Goal: Transaction & Acquisition: Purchase product/service

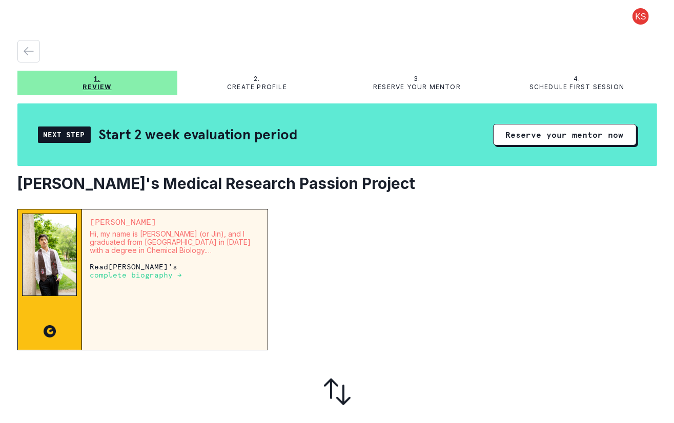
click at [432, 145] on div at bounding box center [395, 135] width 179 height 22
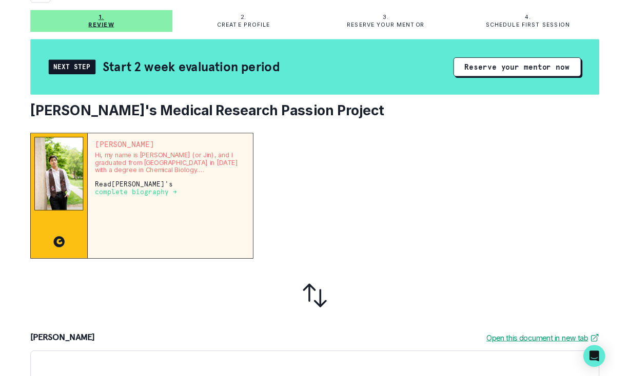
scroll to position [58, 0]
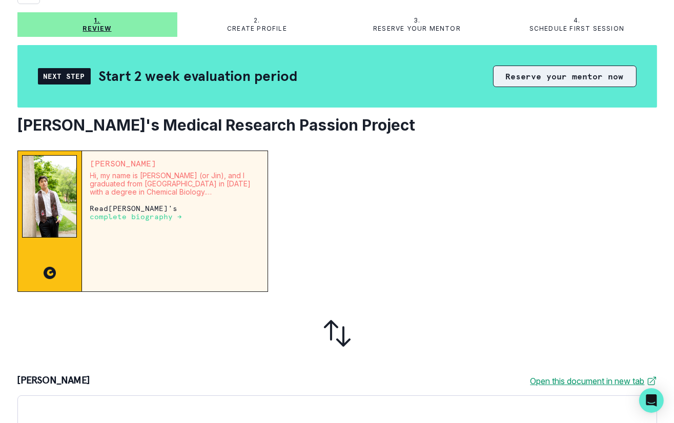
click at [552, 72] on button "Reserve your mentor now" at bounding box center [565, 77] width 144 height 22
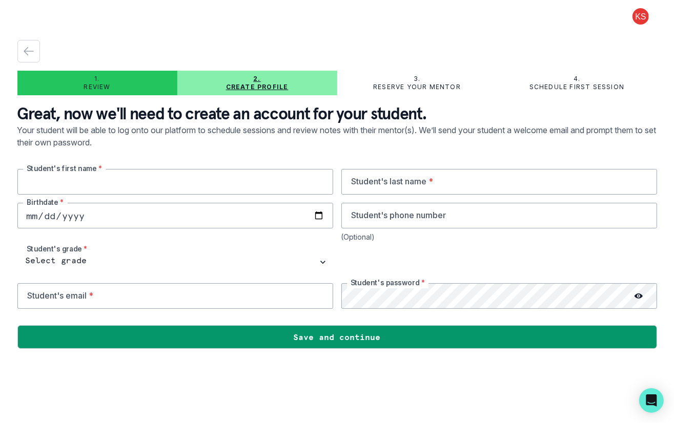
click at [240, 185] on input "text" at bounding box center [175, 182] width 316 height 26
type input "[PERSON_NAME]"
type input "s"
type input "Suk"
type input "[DATE]"
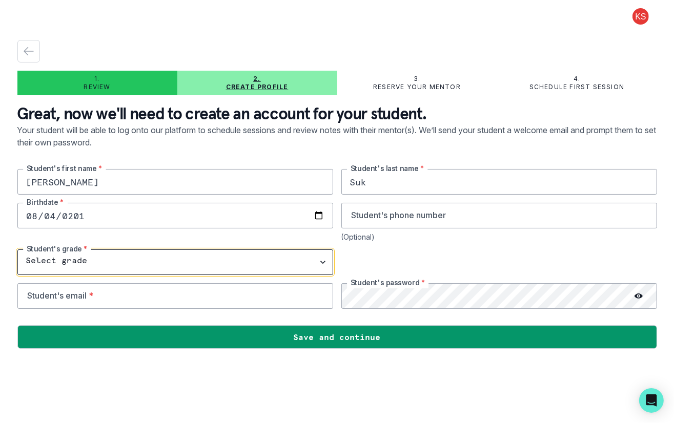
click at [176, 253] on select "Select grade 1st Grade 2nd Grade 3rd Grade 4th Grade 5th Grade 6th Grade 7th Gr…" at bounding box center [175, 263] width 316 height 26
select select "9th Grade"
click at [17, 250] on select "Select grade 1st Grade 2nd Grade 3rd Grade 4th Grade 5th Grade 6th Grade 7th Gr…" at bounding box center [175, 263] width 316 height 26
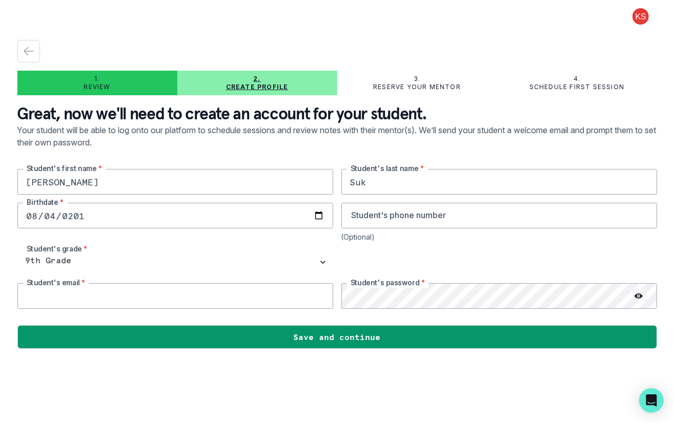
click at [117, 298] on input "email" at bounding box center [175, 296] width 316 height 26
click at [358, 265] on div at bounding box center [499, 263] width 316 height 26
click at [623, 250] on div at bounding box center [499, 263] width 316 height 26
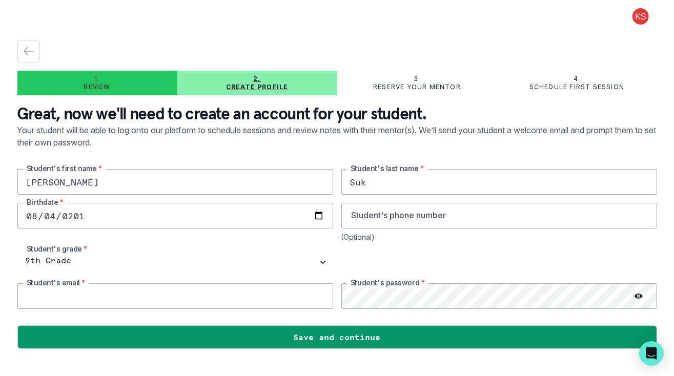
click at [175, 293] on input "email" at bounding box center [175, 296] width 316 height 26
type input "c"
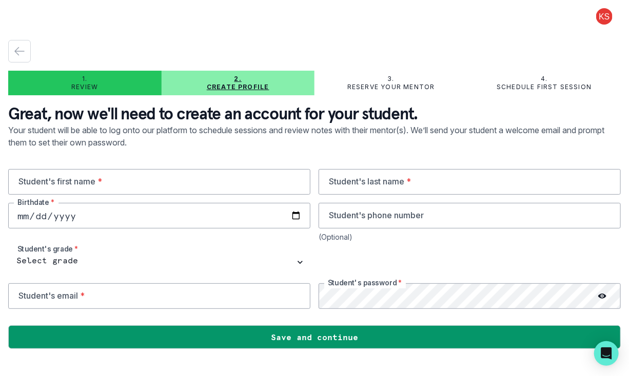
click at [89, 89] on p "Review" at bounding box center [84, 87] width 27 height 8
click at [219, 88] on p "Create profile" at bounding box center [238, 87] width 63 height 8
click at [152, 186] on input "text" at bounding box center [159, 182] width 302 height 26
click at [68, 189] on input "text" at bounding box center [159, 182] width 302 height 26
type input "[PERSON_NAME]"
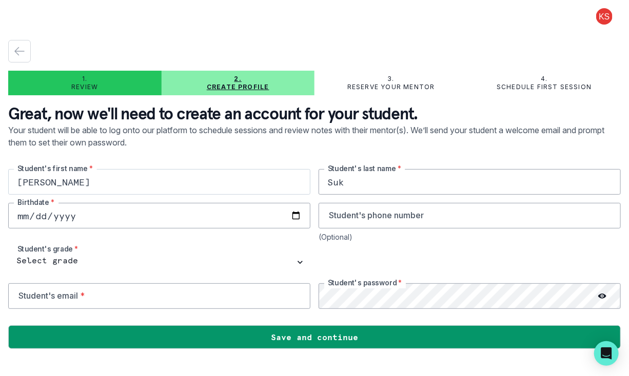
type input "Suk"
type input "[DATE]"
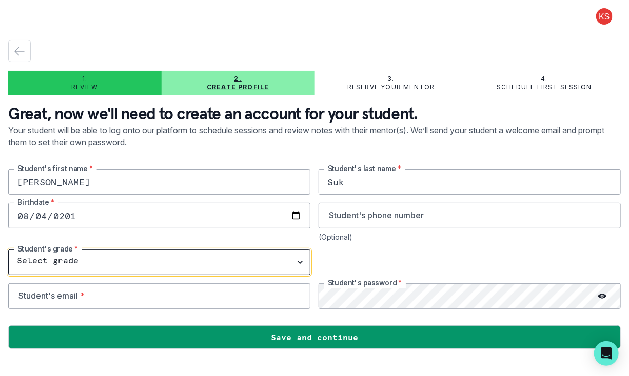
click at [38, 268] on select "Select grade 1st Grade 2nd Grade 3rd Grade 4th Grade 5th Grade 6th Grade 7th Gr…" at bounding box center [159, 263] width 302 height 26
select select "9th Grade"
click at [8, 250] on select "Select grade 1st Grade 2nd Grade 3rd Grade 4th Grade 5th Grade 6th Grade 7th Gr…" at bounding box center [159, 263] width 302 height 26
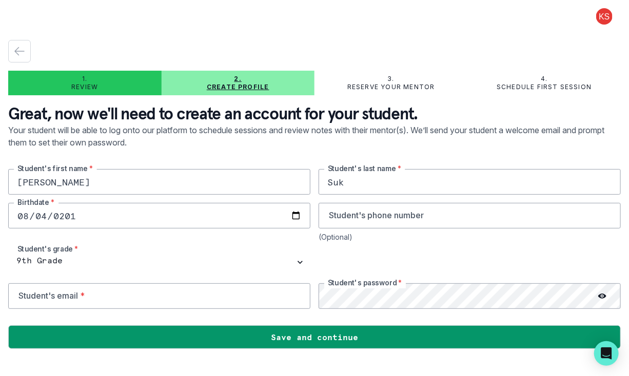
click at [342, 267] on div at bounding box center [469, 263] width 302 height 26
click at [238, 298] on input "email" at bounding box center [159, 296] width 302 height 26
click at [238, 298] on input "[EMAIL_ADDRESS][DOMAIN_NAME]" at bounding box center [159, 296] width 302 height 26
type input "f"
type input "[EMAIL_ADDRESS][DOMAIN_NAME]"
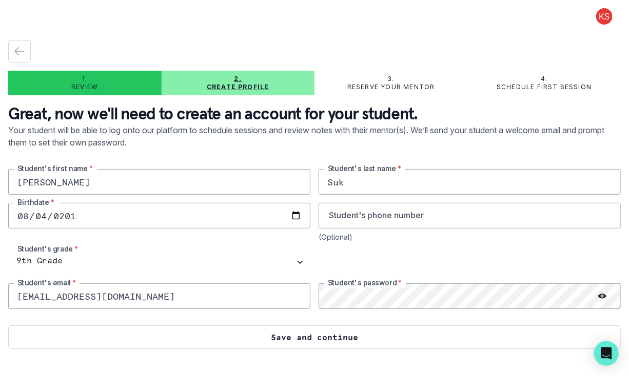
click at [352, 341] on button "Save and continue" at bounding box center [314, 338] width 612 height 24
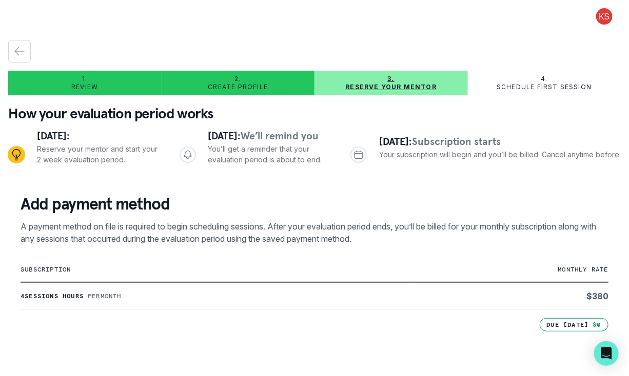
click at [353, 214] on p "Add payment method" at bounding box center [315, 204] width 588 height 21
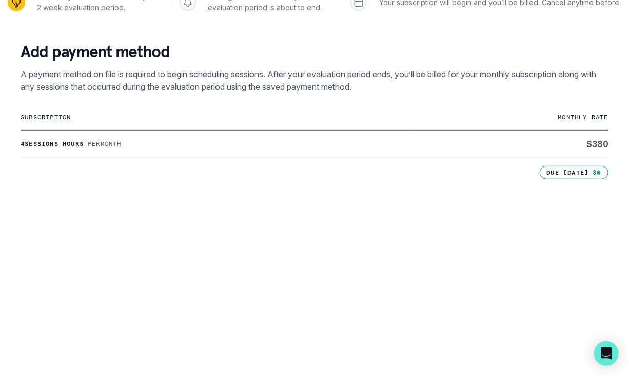
scroll to position [390, 0]
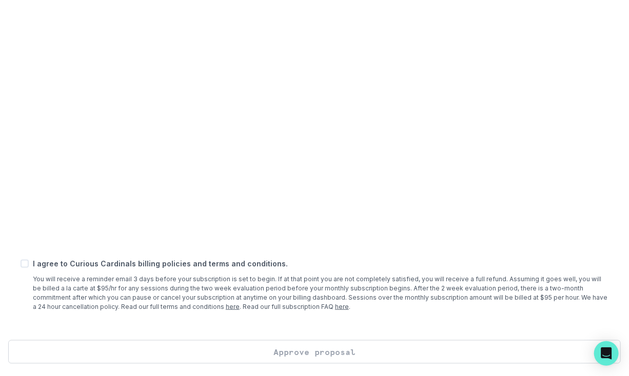
click at [25, 268] on span at bounding box center [25, 264] width 8 height 8
click at [21, 264] on input "checkbox" at bounding box center [20, 264] width 1 height 1
checkbox input "true"
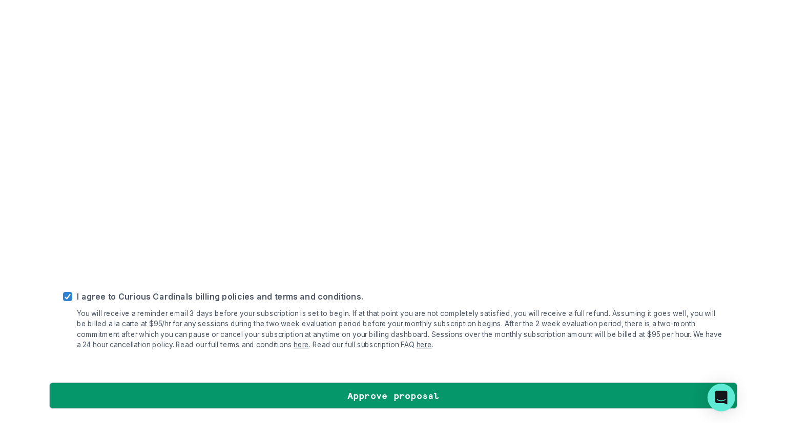
scroll to position [403, 0]
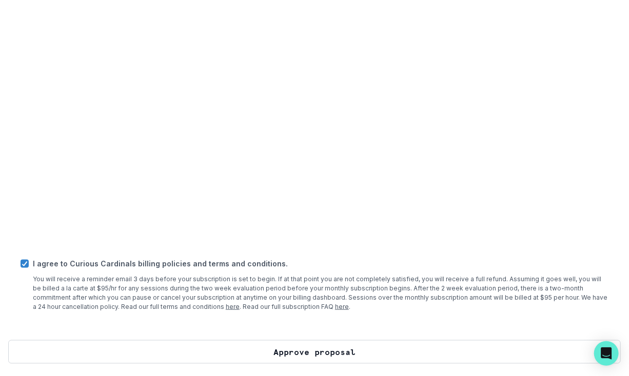
click at [362, 352] on button "Approve proposal" at bounding box center [314, 352] width 612 height 24
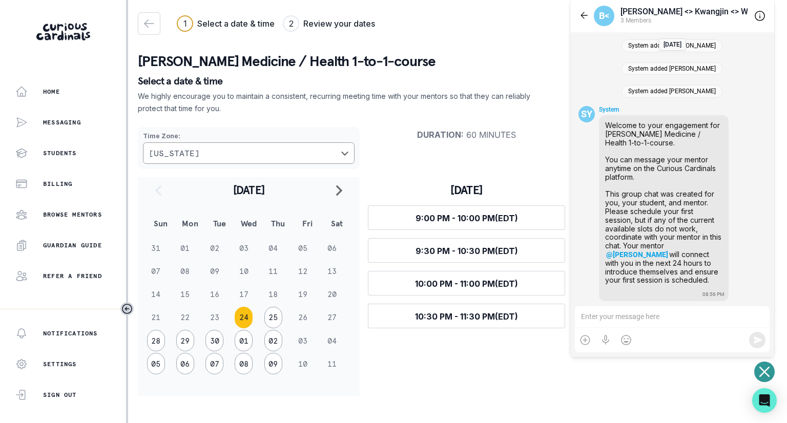
click at [529, 42] on div "[PERSON_NAME] Medicine / Health 1-to-1-course Select a date & time We highly en…" at bounding box center [458, 217] width 640 height 357
click at [54, 216] on p "Browse Mentors" at bounding box center [72, 215] width 59 height 8
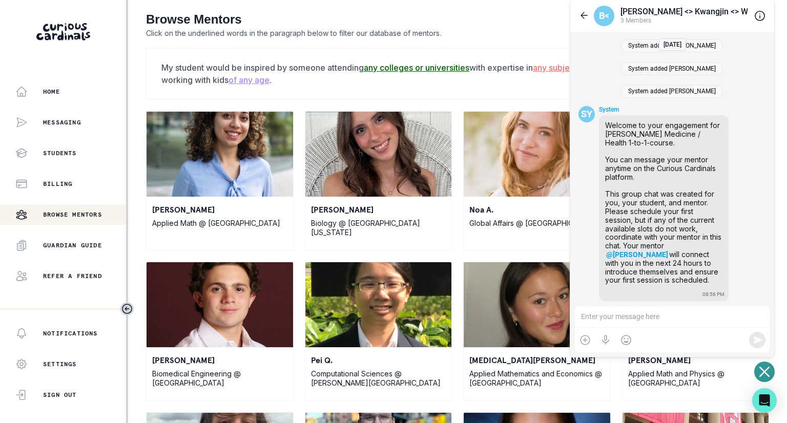
click at [537, 14] on h2 "Browse Mentors" at bounding box center [457, 19] width 623 height 15
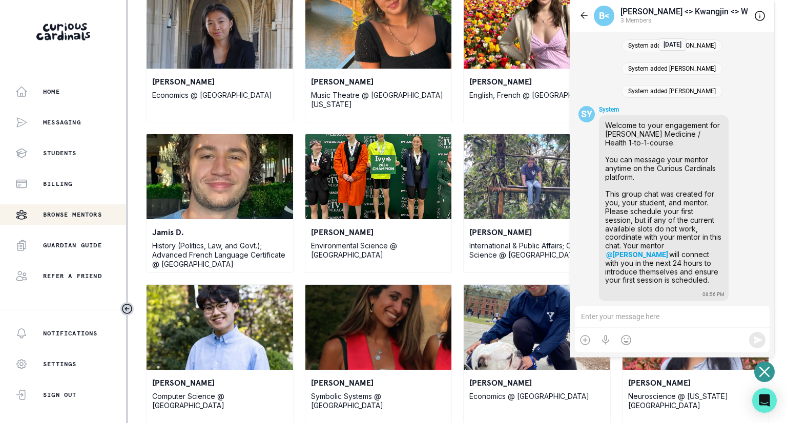
scroll to position [884, 0]
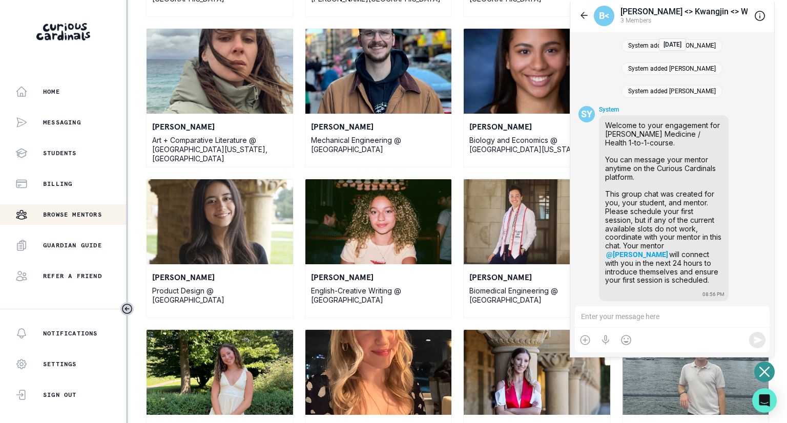
scroll to position [305, 0]
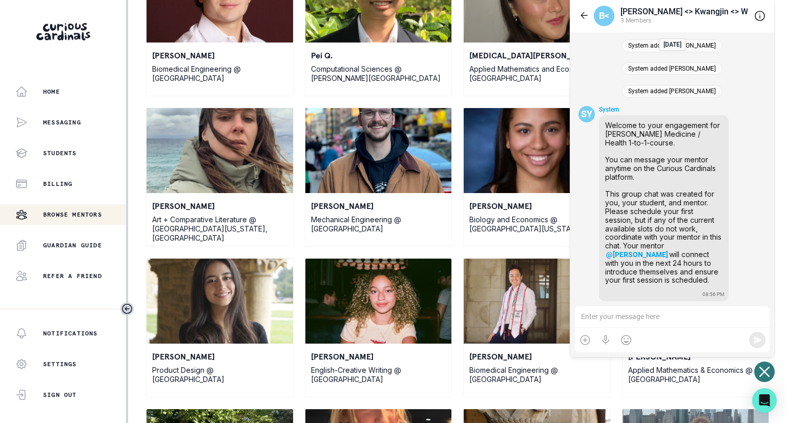
click at [674, 371] on icon "Open or close messaging widget" at bounding box center [765, 372] width 10 height 10
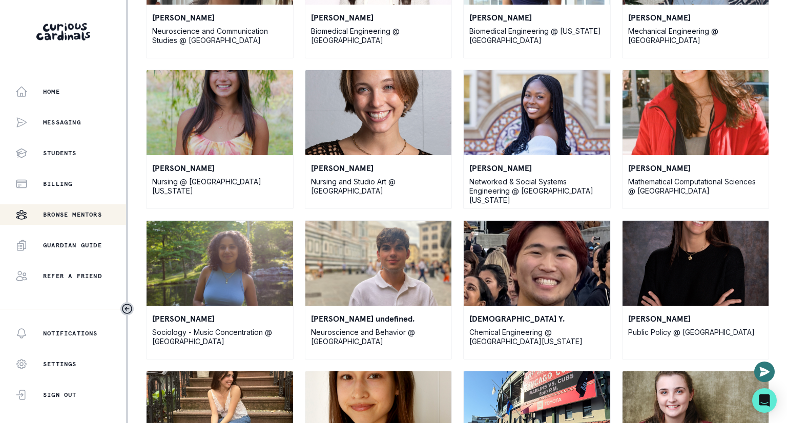
scroll to position [0, 0]
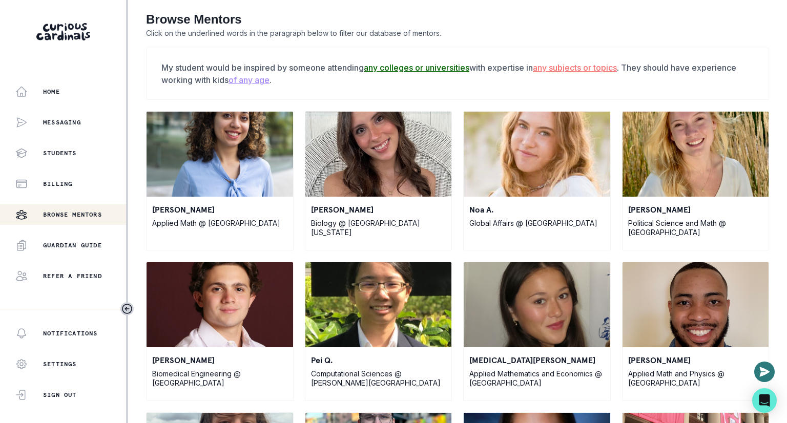
click at [452, 69] on u "any colleges or universities" at bounding box center [417, 68] width 106 height 10
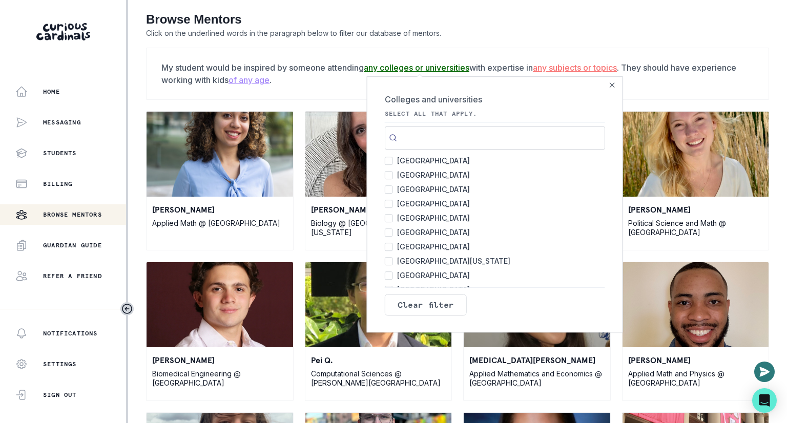
click at [388, 219] on input "[GEOGRAPHIC_DATA] 54" at bounding box center [389, 218] width 8 height 8
checkbox input "true"
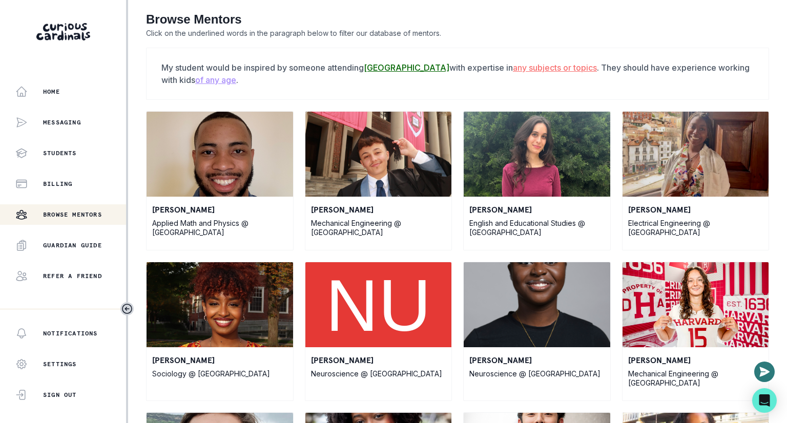
click at [575, 36] on p "Click on the underlined words in the paragraph below to filter our database of …" at bounding box center [457, 33] width 623 height 12
click at [533, 69] on u "any subjects or topics" at bounding box center [555, 68] width 84 height 10
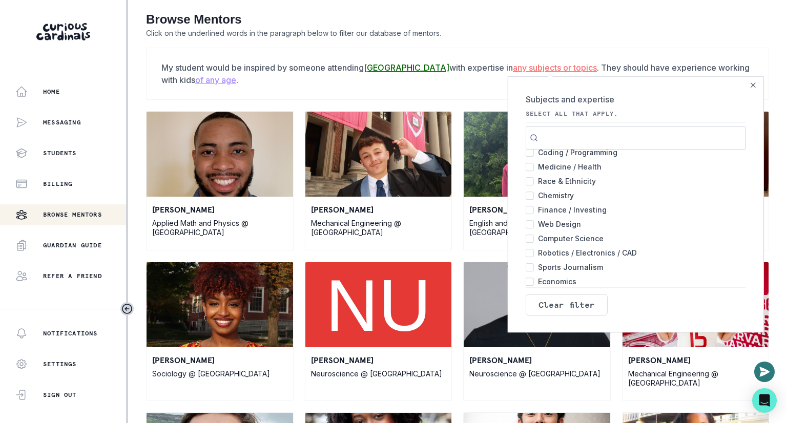
scroll to position [484, 0]
click at [527, 196] on input "Chemistry 7" at bounding box center [530, 194] width 8 height 8
checkbox input "true"
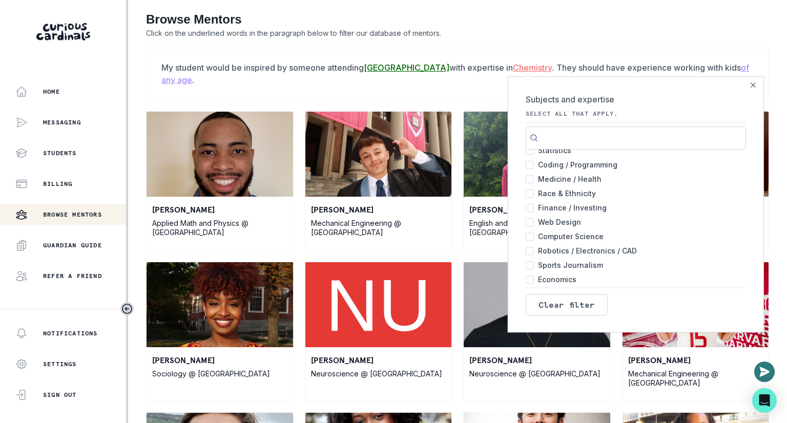
scroll to position [0, 0]
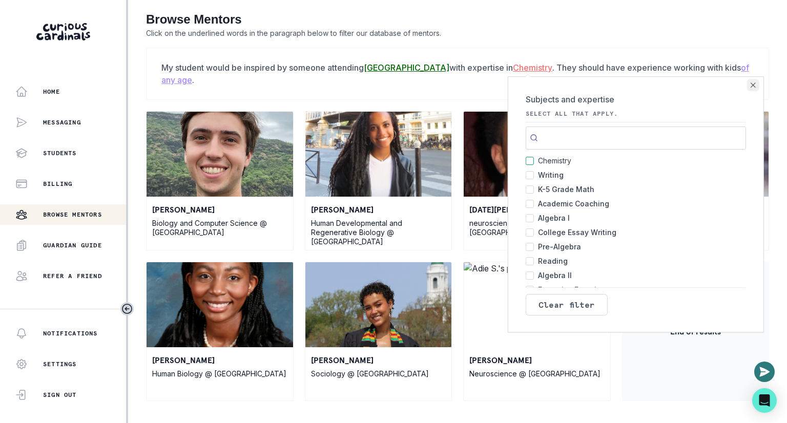
click at [674, 81] on button "Close" at bounding box center [753, 85] width 12 height 12
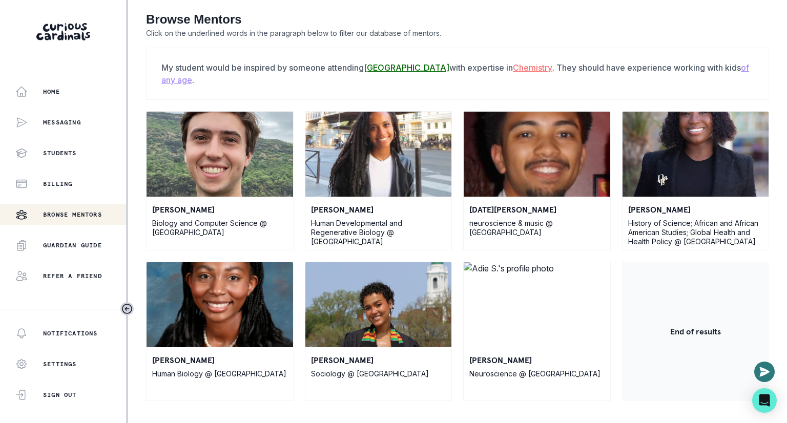
click at [431, 65] on u "[GEOGRAPHIC_DATA]" at bounding box center [407, 68] width 86 height 10
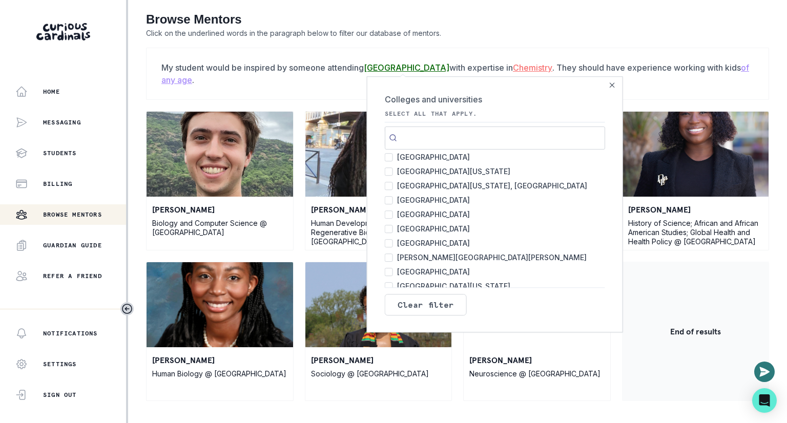
scroll to position [106, 0]
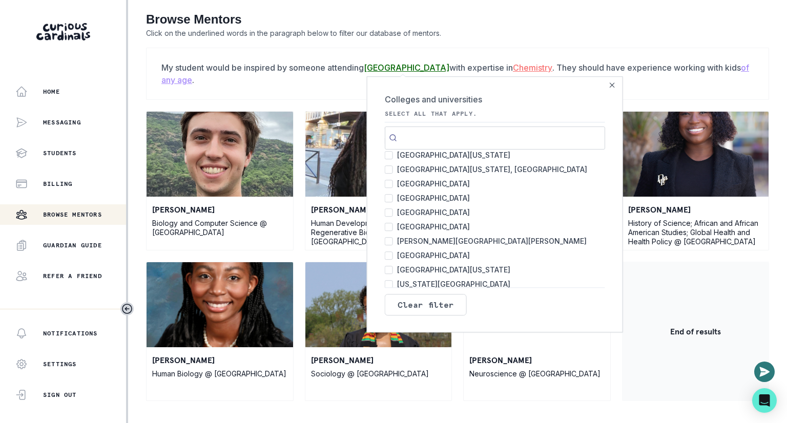
click at [389, 183] on input "[GEOGRAPHIC_DATA] 6" at bounding box center [389, 184] width 8 height 8
checkbox input "true"
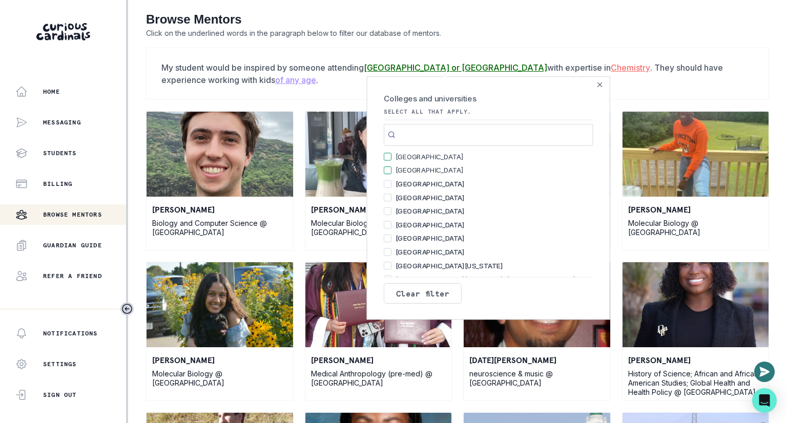
click at [582, 43] on div "Browse Mentors Click on the underlined words in the paragraph below to filter o…" at bounding box center [458, 357] width 640 height 715
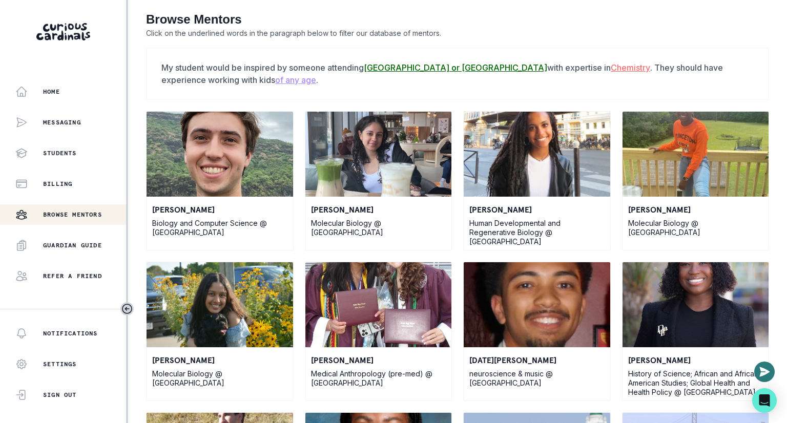
click at [422, 67] on u "[GEOGRAPHIC_DATA] or [GEOGRAPHIC_DATA]" at bounding box center [456, 68] width 184 height 10
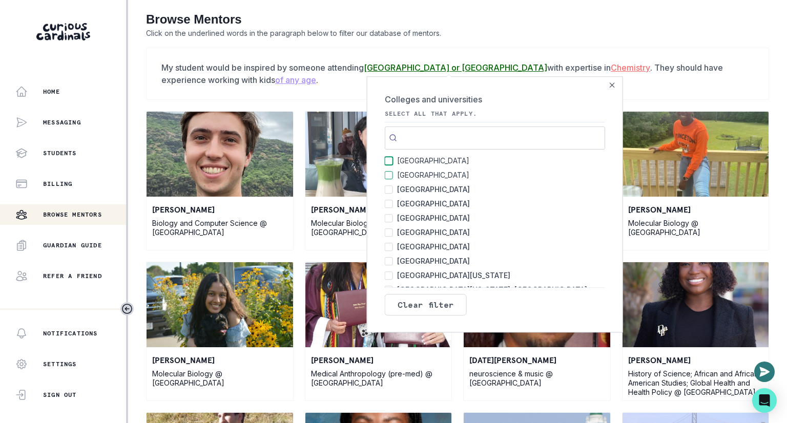
click at [391, 159] on input "[GEOGRAPHIC_DATA] 7" at bounding box center [389, 161] width 8 height 8
checkbox input "false"
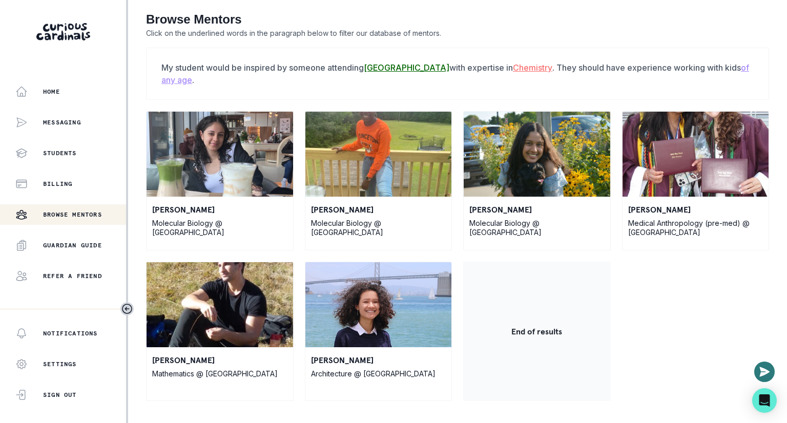
click at [585, 43] on div "Browse Mentors Click on the underlined words in the paragraph below to filter o…" at bounding box center [458, 207] width 640 height 414
click at [416, 68] on u "[GEOGRAPHIC_DATA]" at bounding box center [407, 68] width 86 height 10
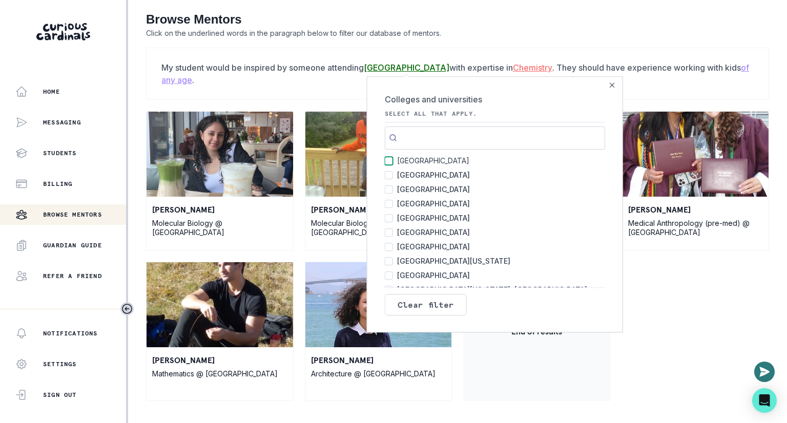
click at [388, 161] on input "[GEOGRAPHIC_DATA] 6" at bounding box center [389, 161] width 8 height 8
checkbox input "false"
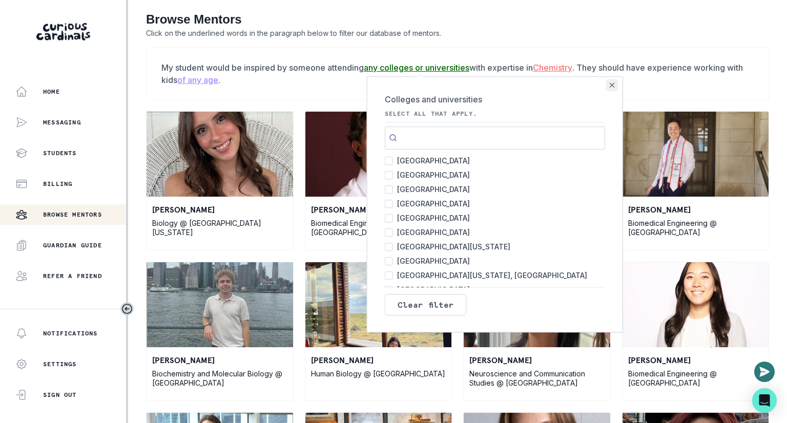
click at [615, 87] on button "Close" at bounding box center [612, 85] width 12 height 12
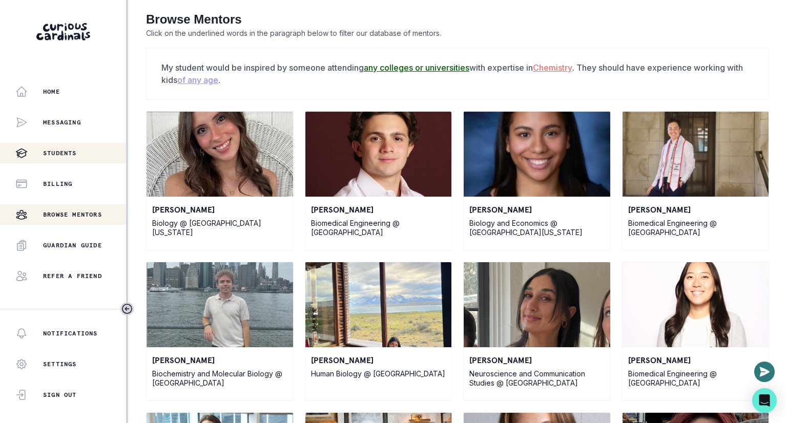
click at [60, 152] on p "Students" at bounding box center [60, 153] width 34 height 8
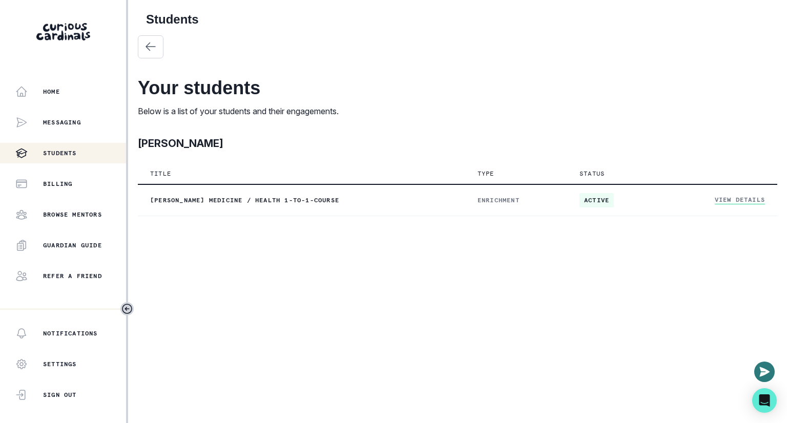
click at [242, 297] on main "Students Your students Below is a list of your students and their engagements. …" at bounding box center [458, 211] width 656 height 423
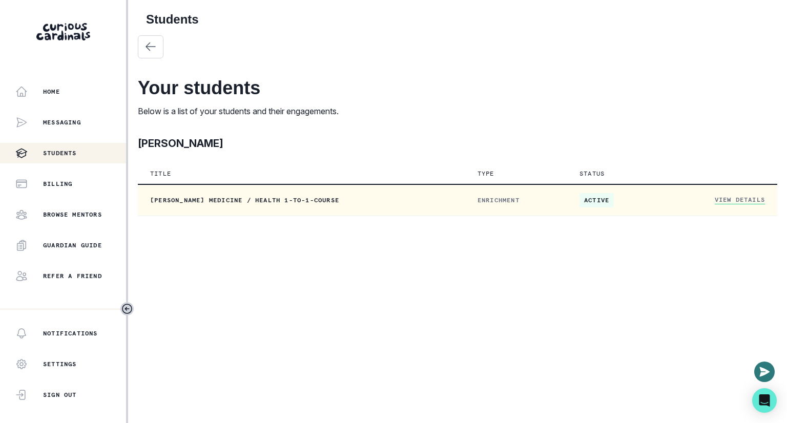
click at [674, 202] on link "View Details" at bounding box center [740, 200] width 50 height 9
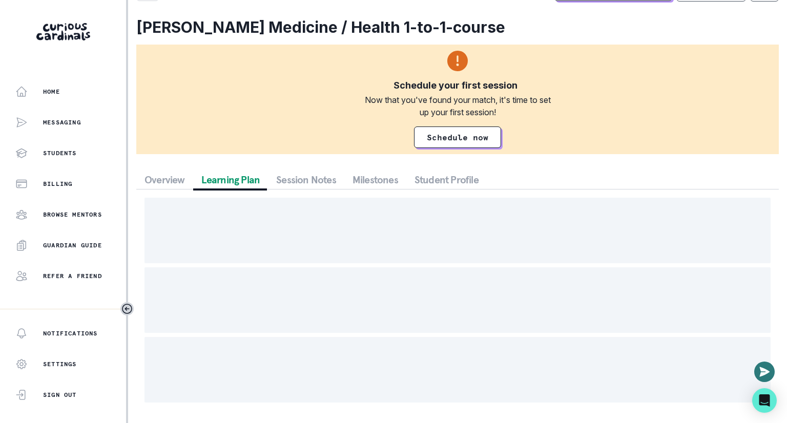
scroll to position [41, 0]
click at [241, 138] on div "Schedule a Session Support Request engagement pause Cancel subscription [PERSON…" at bounding box center [457, 194] width 643 height 433
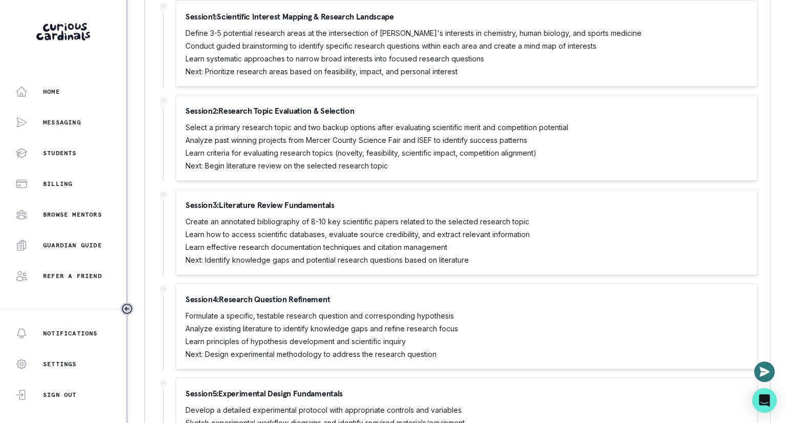
scroll to position [771, 0]
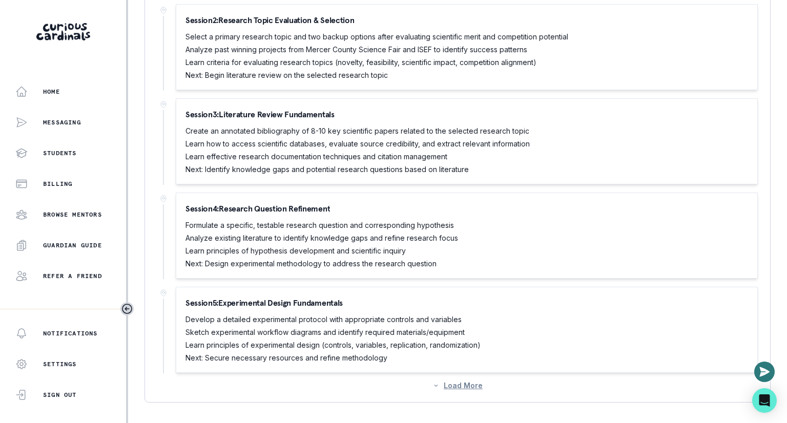
click at [464, 389] on button "Load More" at bounding box center [458, 385] width 50 height 9
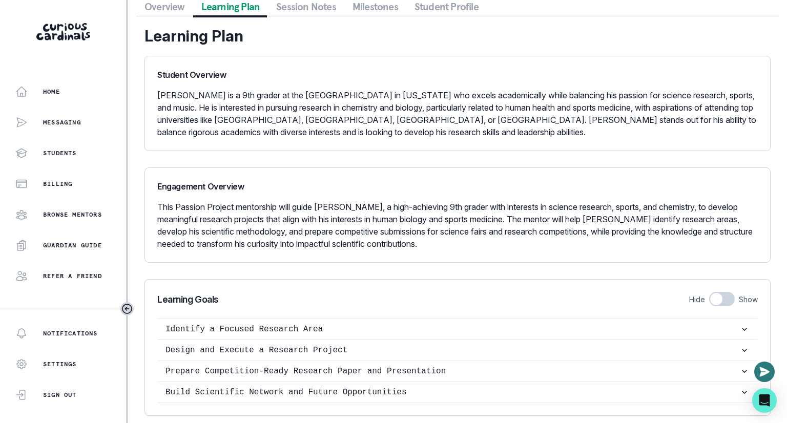
scroll to position [0, 0]
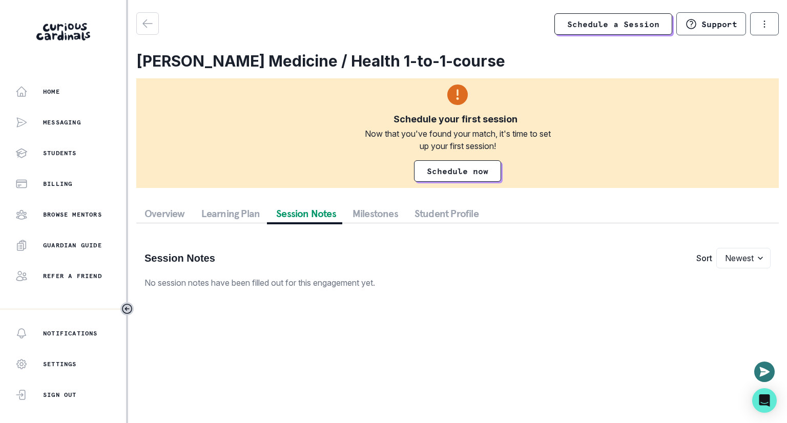
click at [303, 212] on button "Session Notes" at bounding box center [306, 214] width 76 height 18
click at [375, 214] on button "Milestones" at bounding box center [376, 214] width 62 height 18
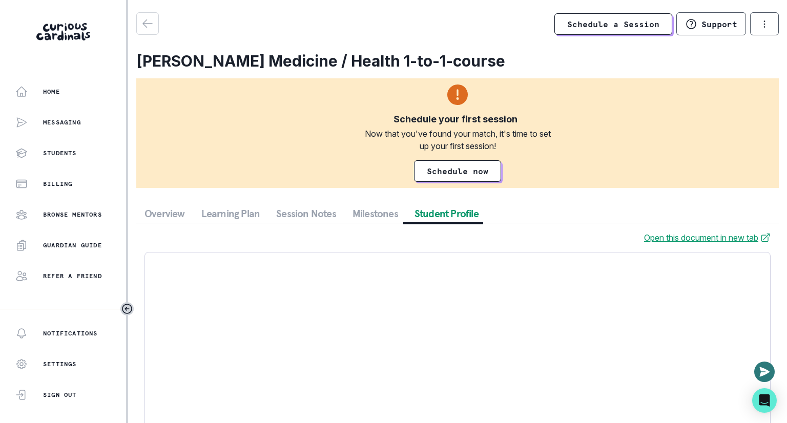
click at [451, 209] on button "Student Profile" at bounding box center [447, 214] width 80 height 18
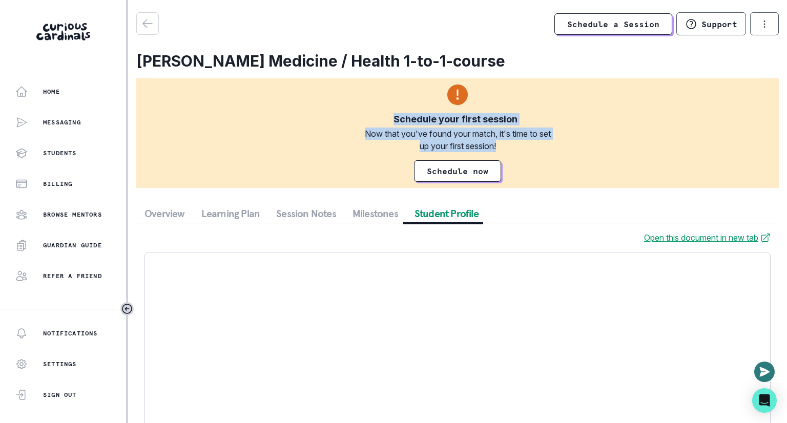
drag, startPoint x: 391, startPoint y: 121, endPoint x: 518, endPoint y: 150, distance: 130.2
click at [518, 150] on div "Schedule your first session Now that you've found your match, it's time to set …" at bounding box center [457, 133] width 643 height 110
click at [570, 153] on div "Schedule your first session Now that you've found your match, it's time to set …" at bounding box center [457, 133] width 643 height 110
